Goal: Communication & Community: Answer question/provide support

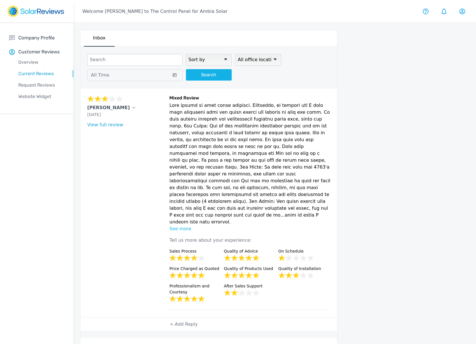
scroll to position [8, 0]
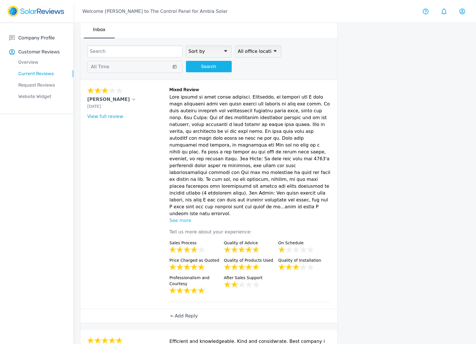
click at [186, 313] on p "Add Reply" at bounding box center [186, 316] width 23 height 7
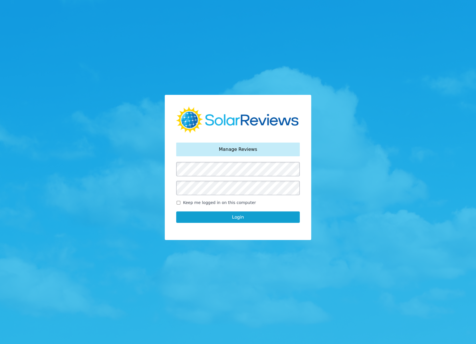
click at [203, 264] on div "Your password has been reset. Manage Reviews Keep me logged in on this computer…" at bounding box center [238, 172] width 476 height 344
click at [219, 219] on button "Login" at bounding box center [238, 217] width 124 height 11
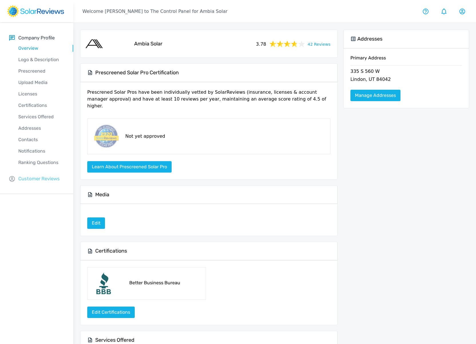
click at [31, 180] on p "Customer Reviews" at bounding box center [38, 178] width 41 height 7
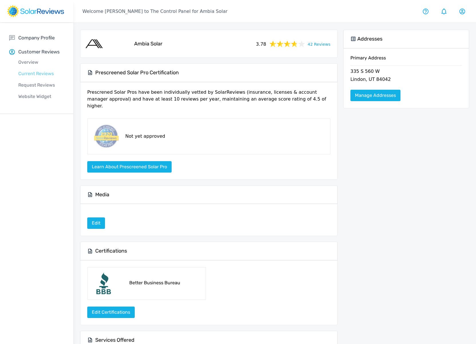
click at [31, 73] on p "Current Reviews" at bounding box center [41, 73] width 64 height 7
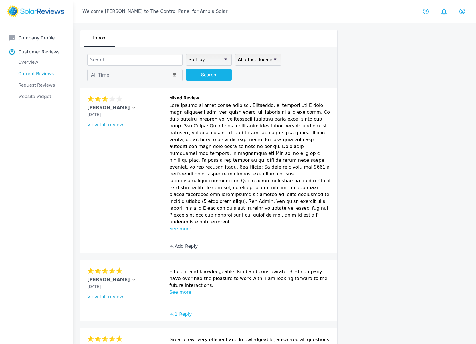
click at [181, 243] on p "Add Reply" at bounding box center [186, 246] width 23 height 7
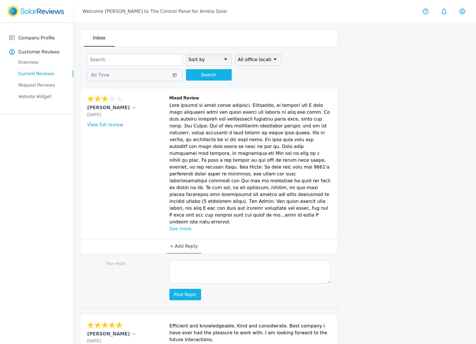
click at [198, 261] on textarea at bounding box center [249, 272] width 161 height 23
paste textarea "Hi Cathy, Thank you for this feedback! Ambia strives to deliver world-class cus…"
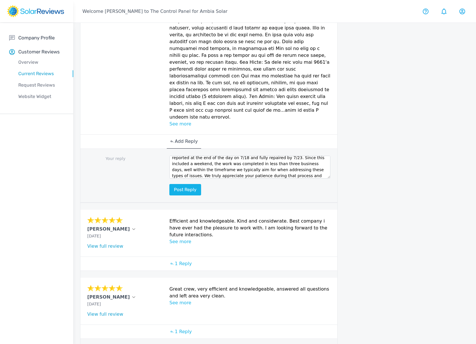
scroll to position [110, 0]
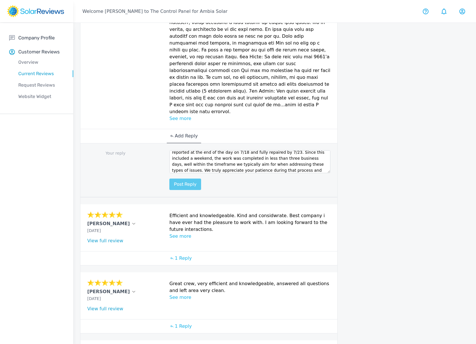
type textarea "Hi Cathy, Thank you for this feedback! Ambia strives to deliver world-class cus…"
click at [183, 179] on button "Post reply" at bounding box center [185, 184] width 32 height 11
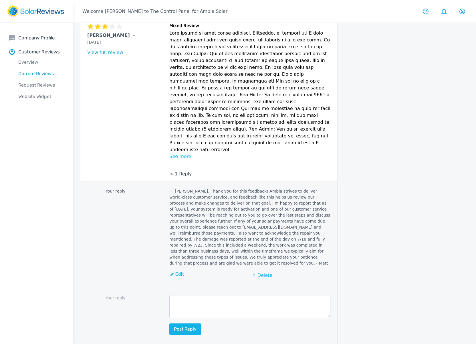
scroll to position [70, 0]
